Goal: Task Accomplishment & Management: Use online tool/utility

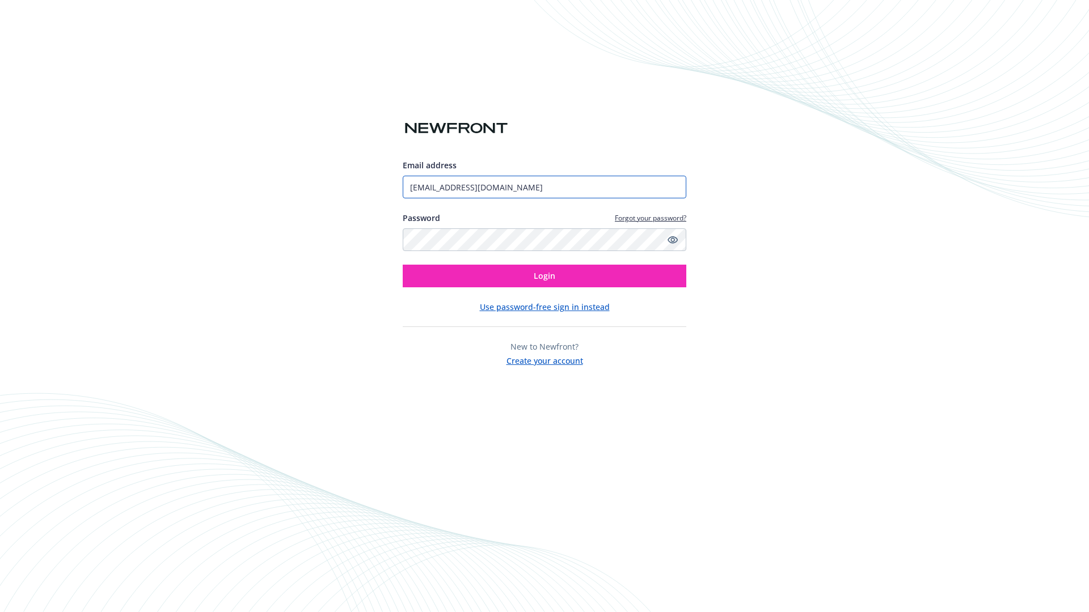
type input "[EMAIL_ADDRESS][DOMAIN_NAME]"
click at [544, 276] on span "Login" at bounding box center [545, 275] width 22 height 11
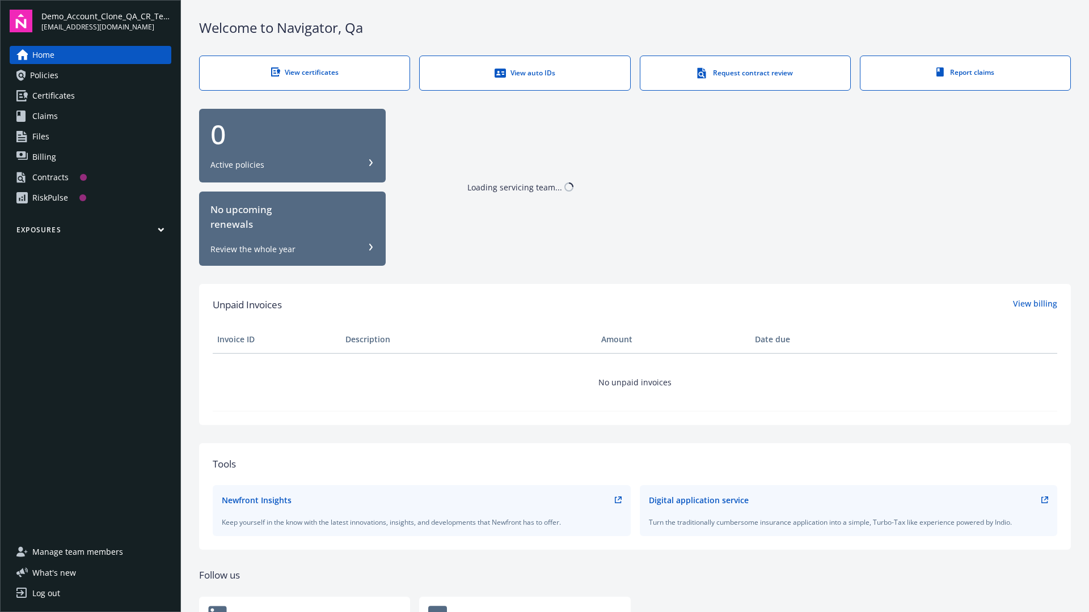
click at [106, 21] on span "Demo_Account_Clone_QA_CR_Tests_Prospect" at bounding box center [106, 16] width 130 height 12
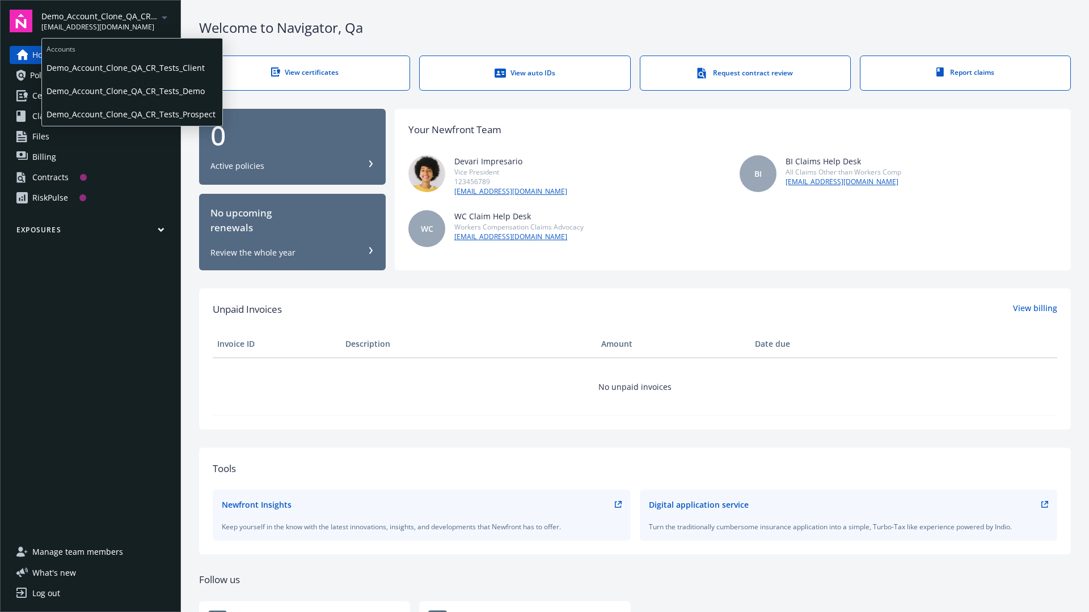
click at [131, 67] on span "Demo_Account_Clone_QA_CR_Tests_Client" at bounding box center [131, 67] width 171 height 23
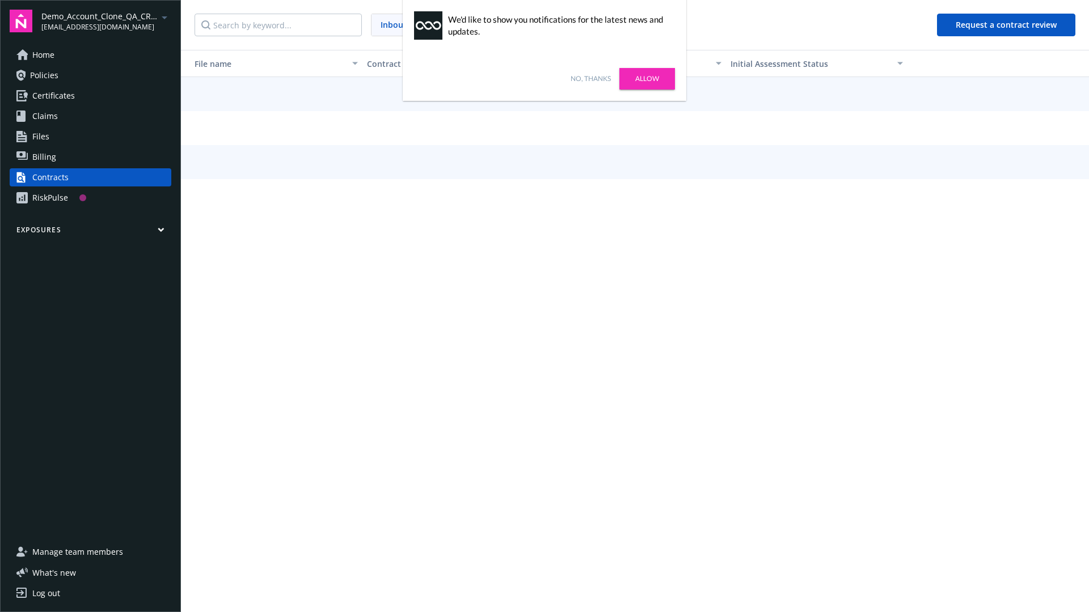
click at [590, 79] on link "No, thanks" at bounding box center [590, 79] width 40 height 10
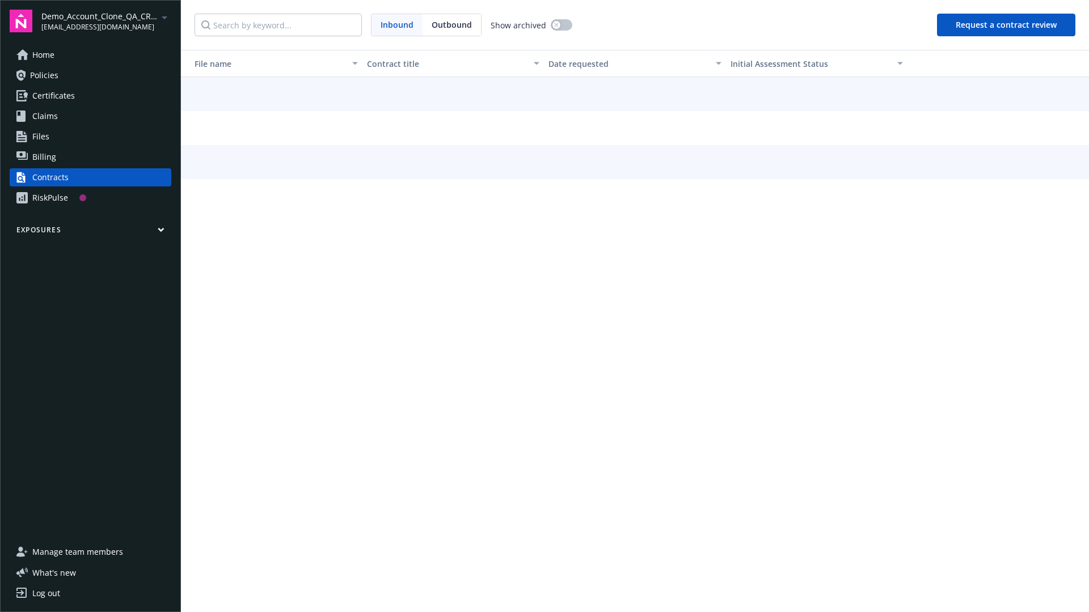
click at [1006, 25] on button "Request a contract review" at bounding box center [1006, 25] width 138 height 23
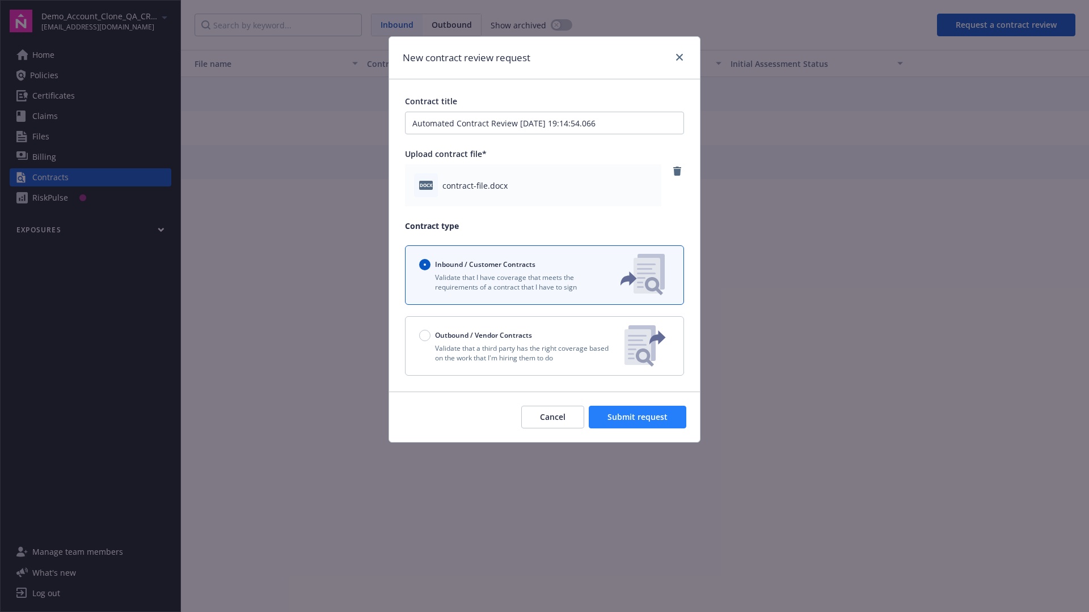
type input "Automated Contract Review 09-18-2025 19:14:54.066"
click at [638, 417] on span "Submit request" at bounding box center [637, 417] width 60 height 11
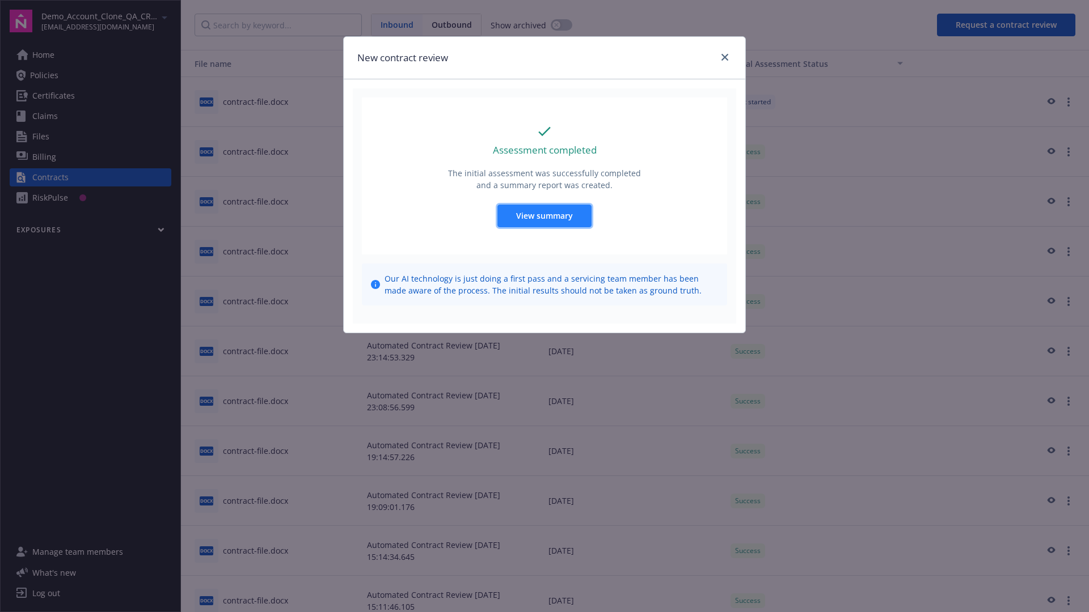
click at [544, 215] on span "View summary" at bounding box center [544, 215] width 57 height 11
